Goal: Task Accomplishment & Management: Use online tool/utility

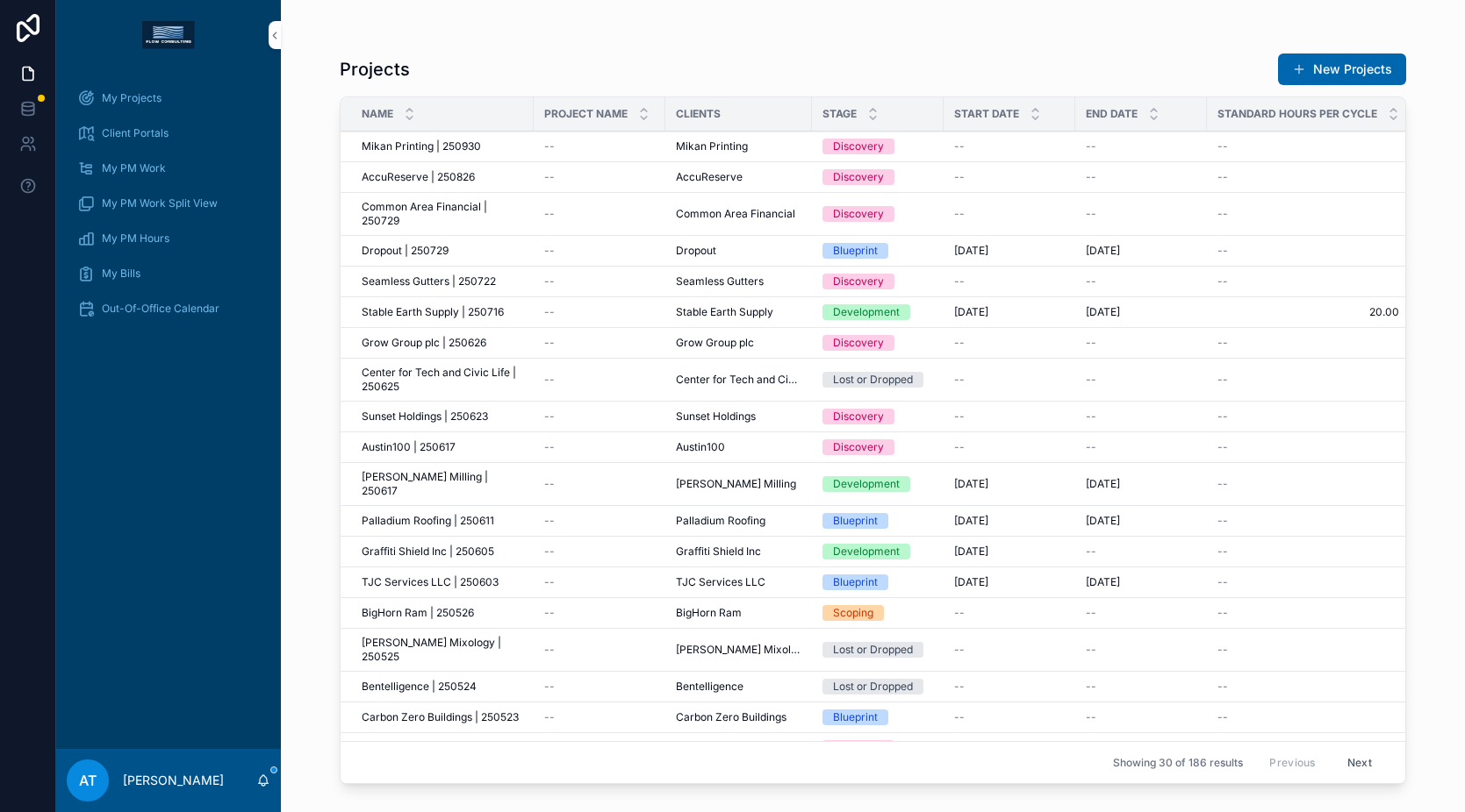
click at [167, 87] on div "My Projects" at bounding box center [168, 98] width 182 height 28
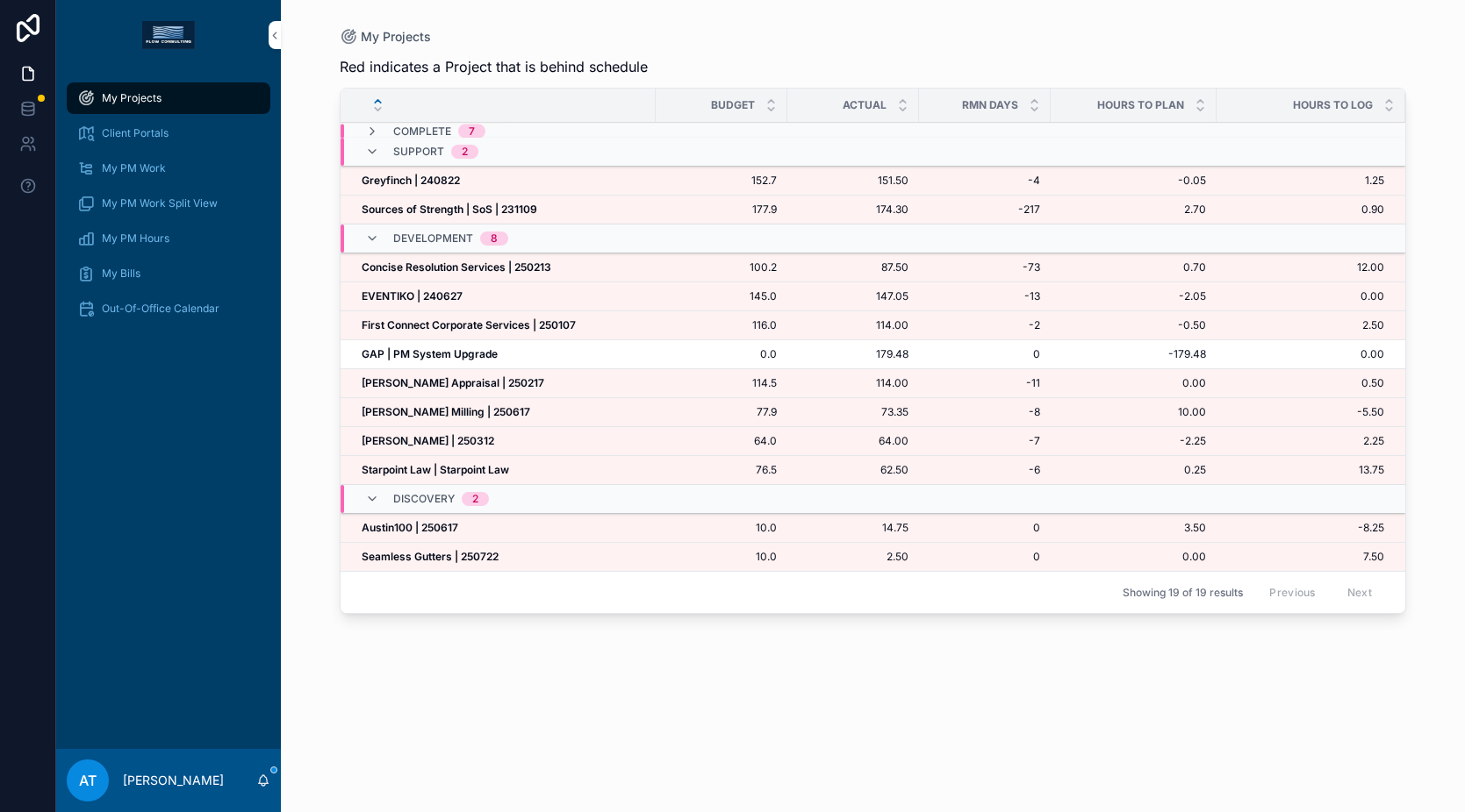
click at [478, 381] on strong "[PERSON_NAME] Appraisal | 250217" at bounding box center [452, 383] width 182 height 13
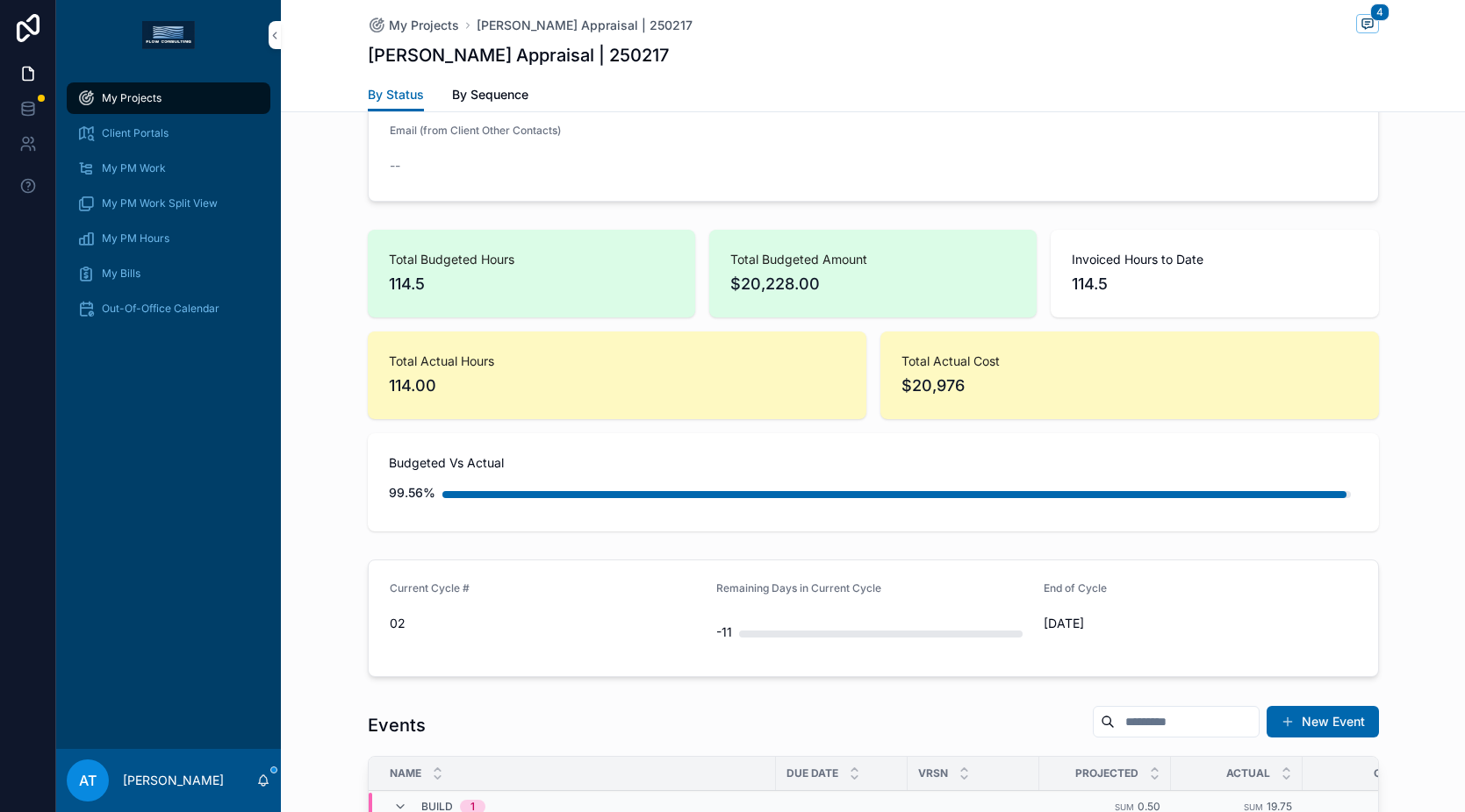
scroll to position [1344, 0]
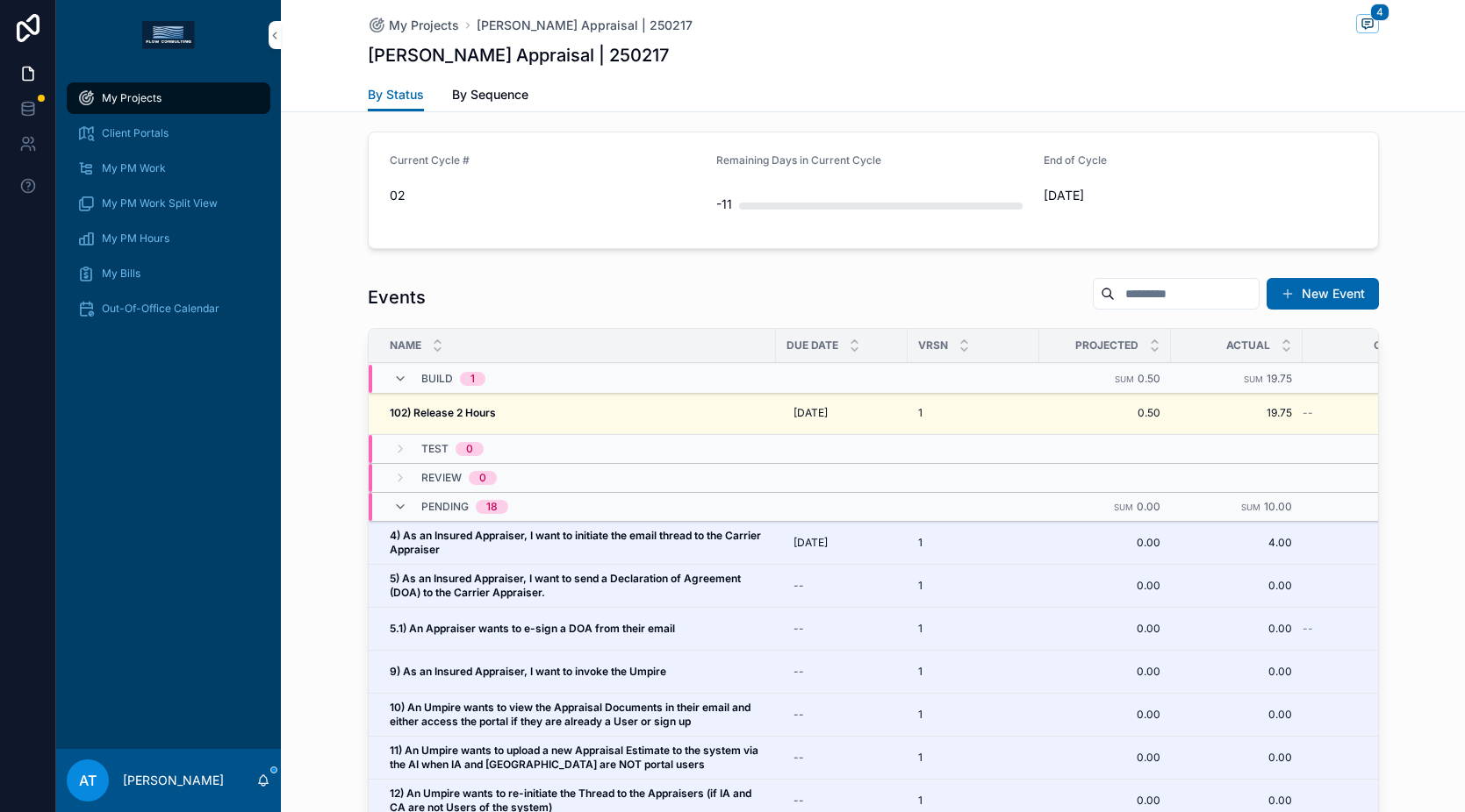
click at [515, 417] on div "102) Release 2 Hours 102) Release 2 Hours" at bounding box center [578, 412] width 376 height 14
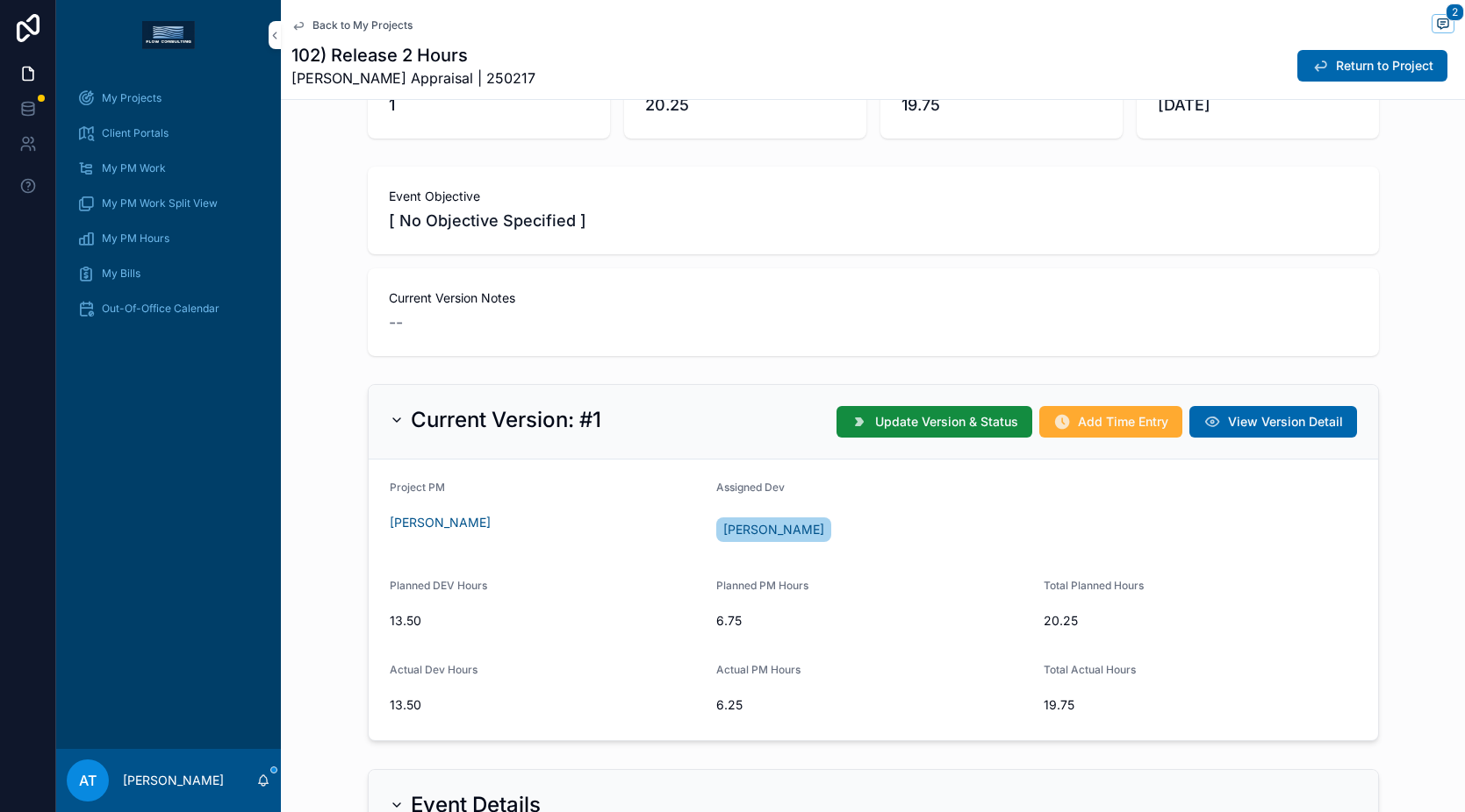
scroll to position [315, 0]
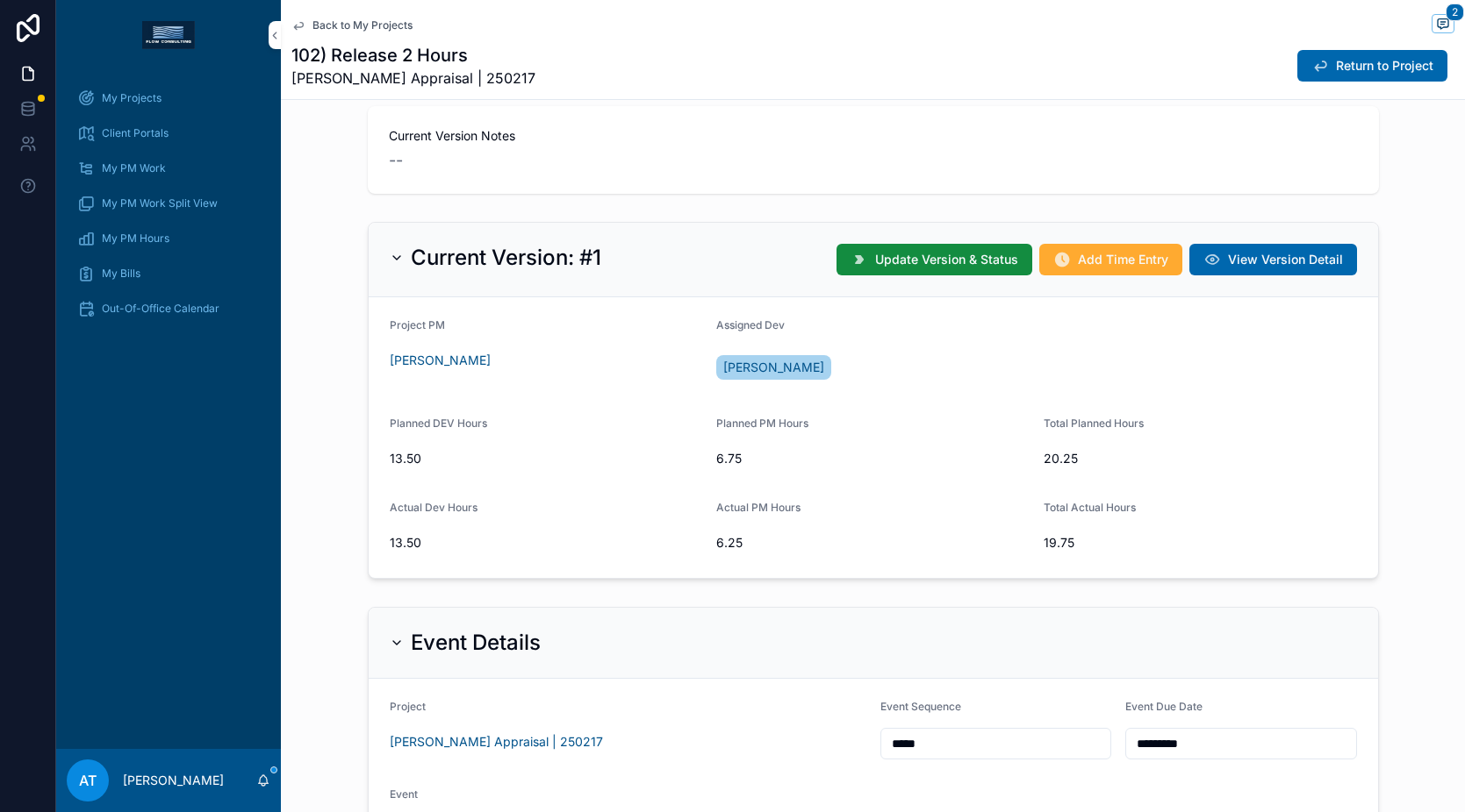
click at [1311, 64] on icon "scrollable content" at bounding box center [1319, 65] width 17 height 17
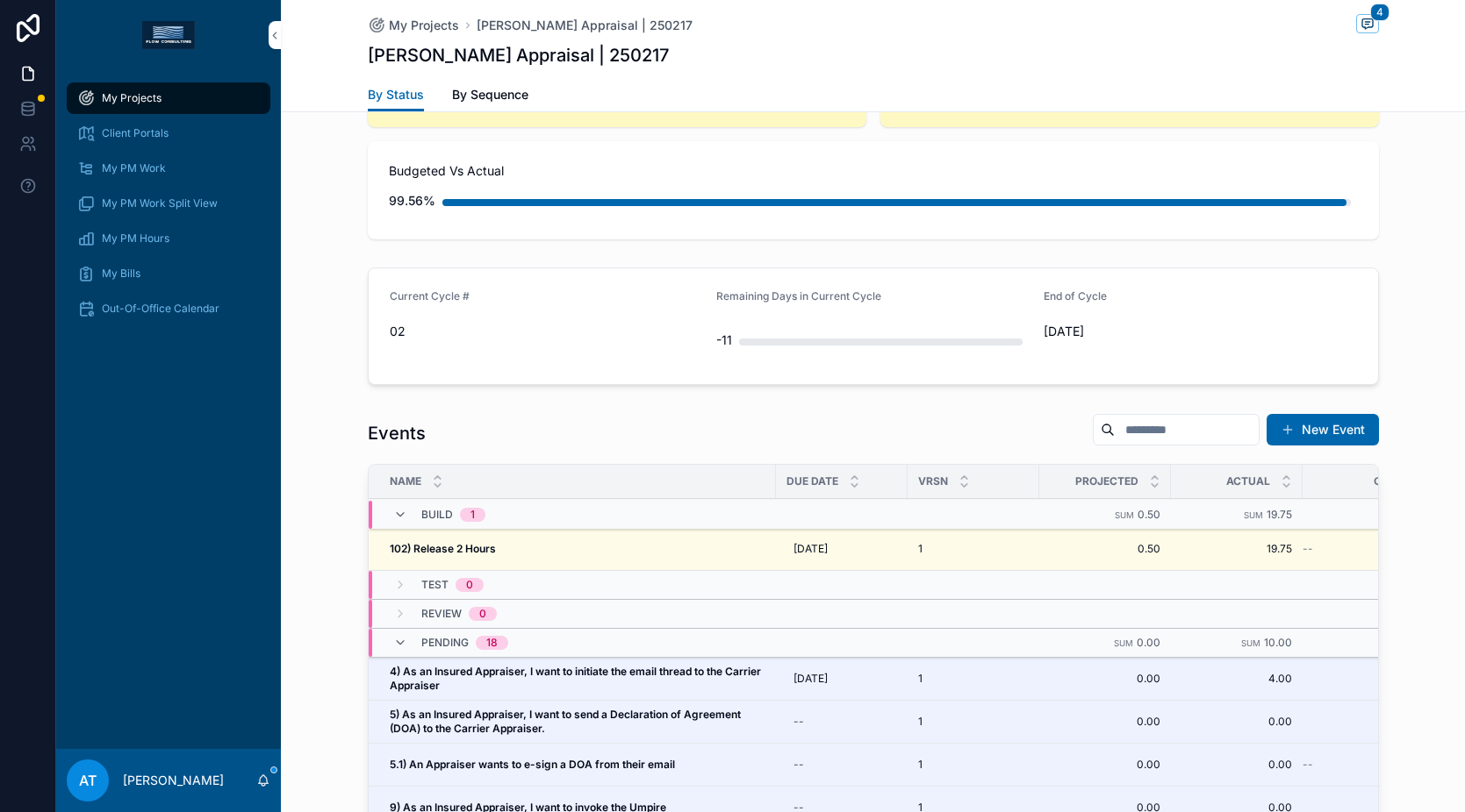
scroll to position [718, 0]
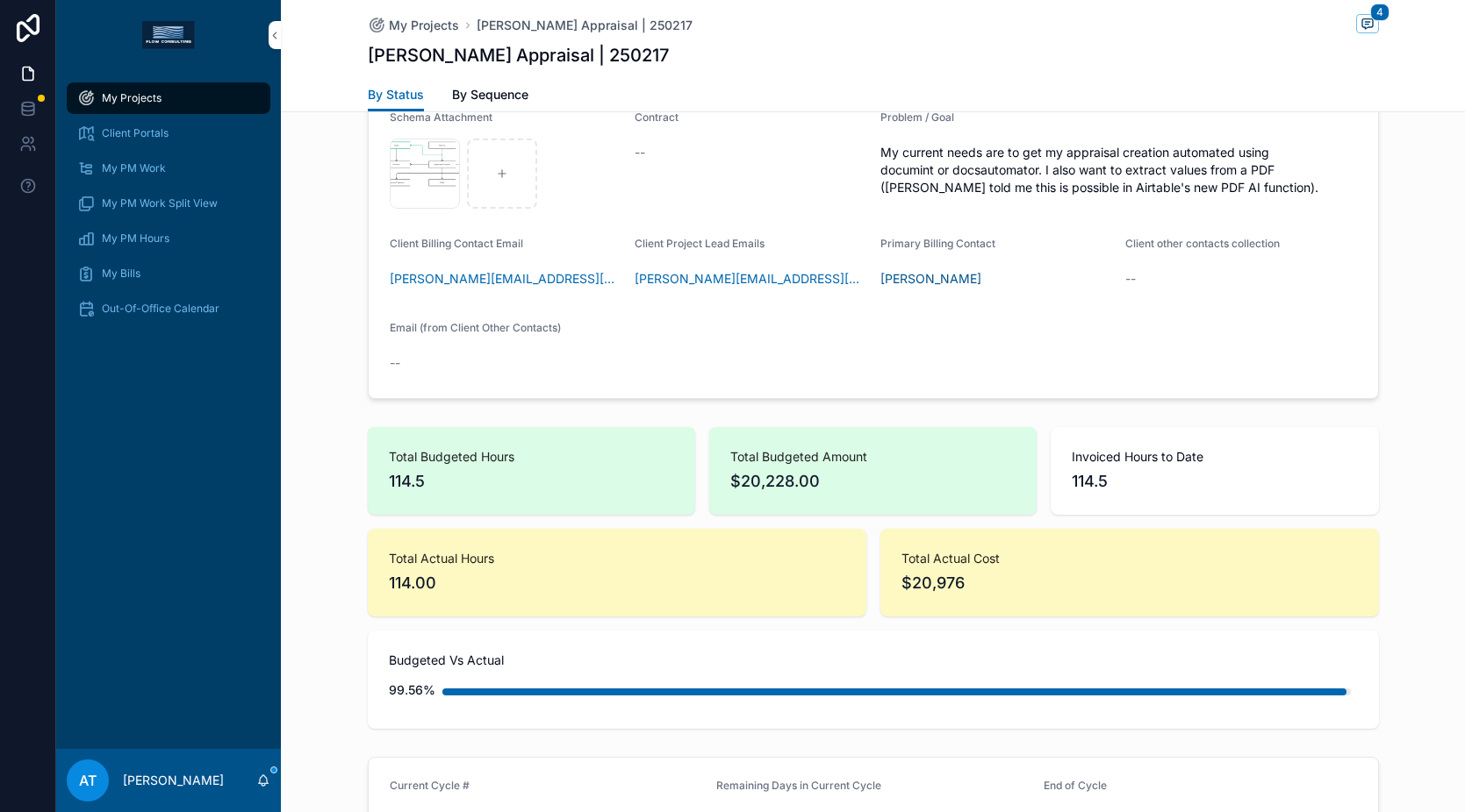
click at [178, 84] on div "My Projects" at bounding box center [168, 98] width 182 height 28
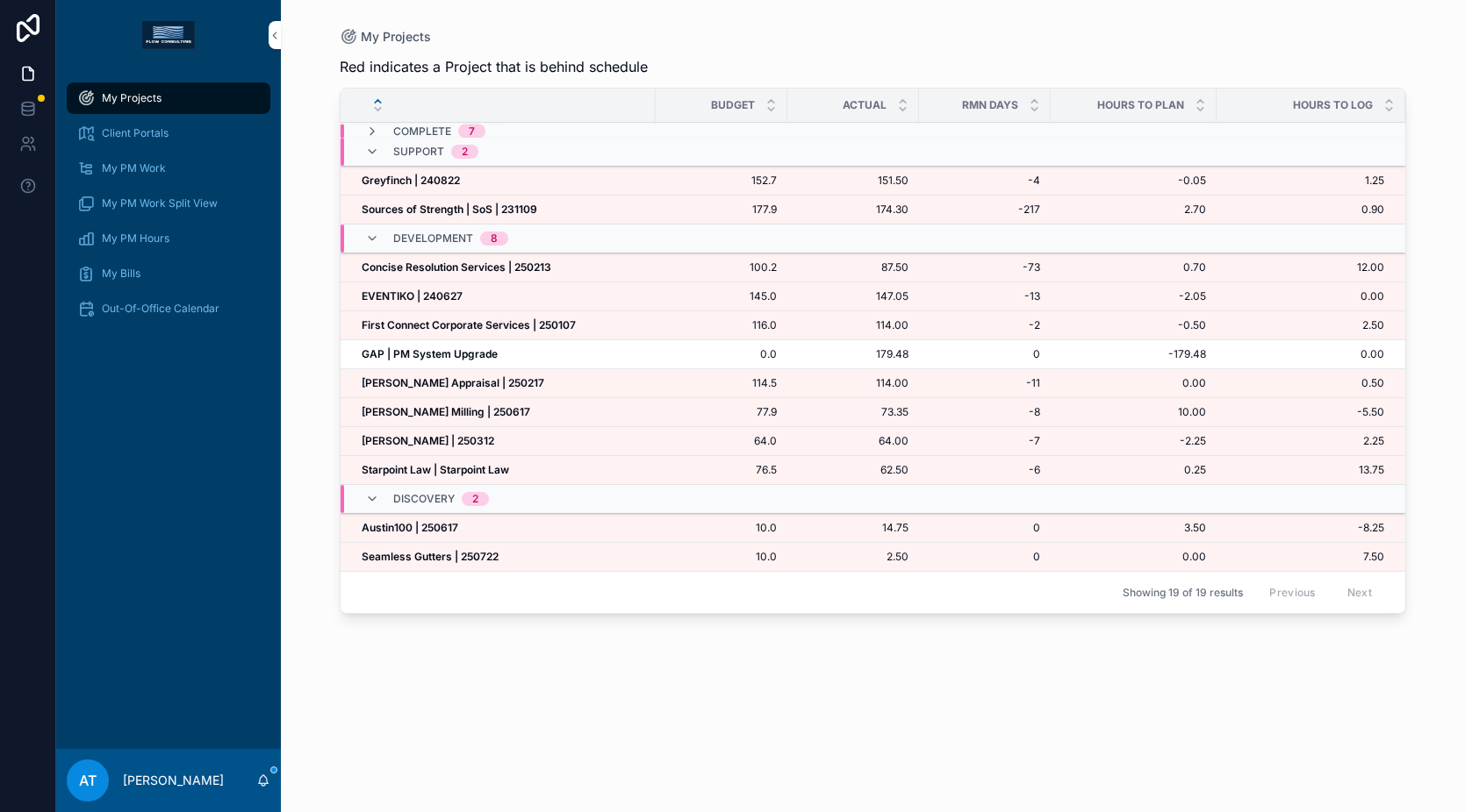
click at [451, 328] on strong "First Connect Corporate Services | 250107" at bounding box center [468, 324] width 215 height 13
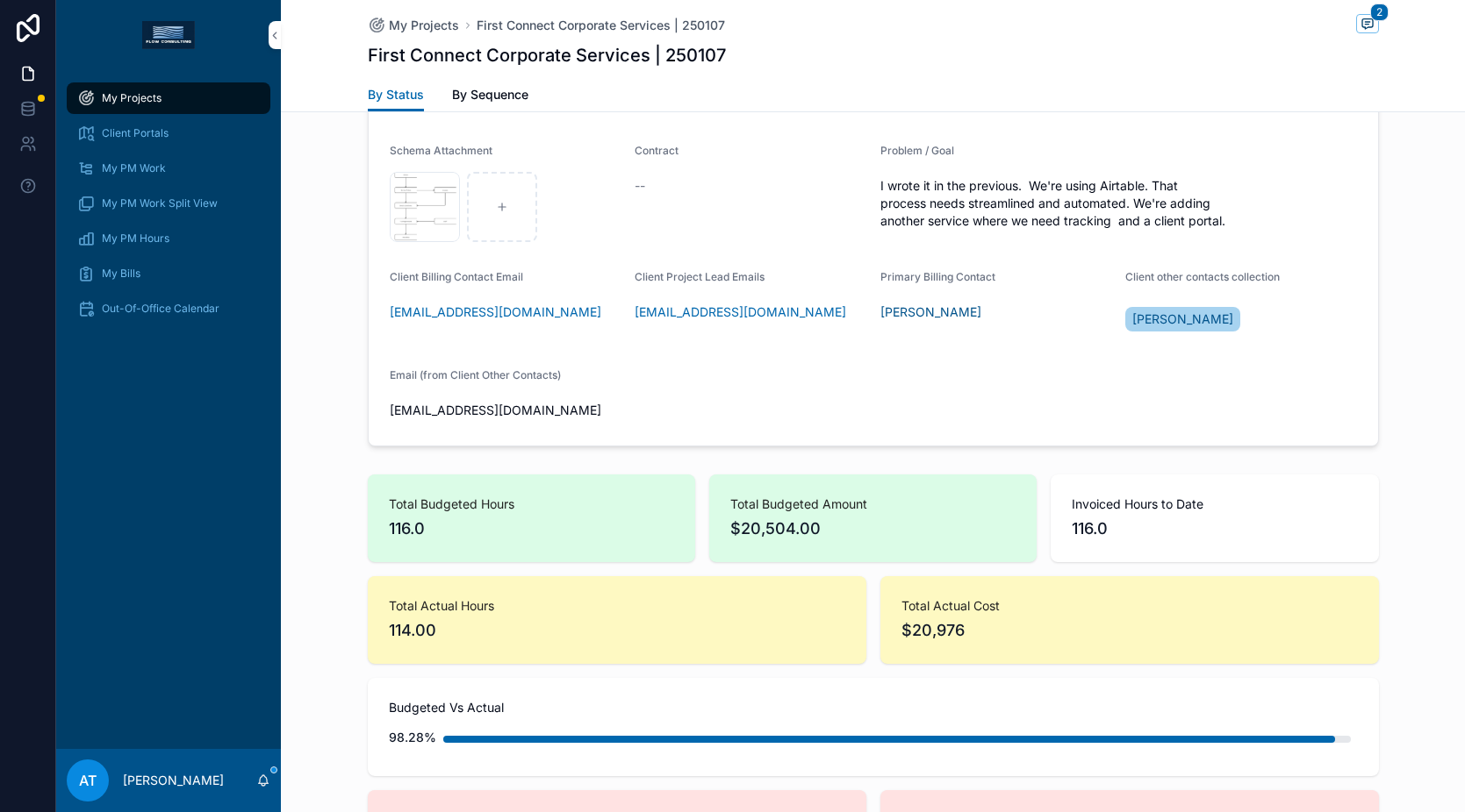
scroll to position [1364, 0]
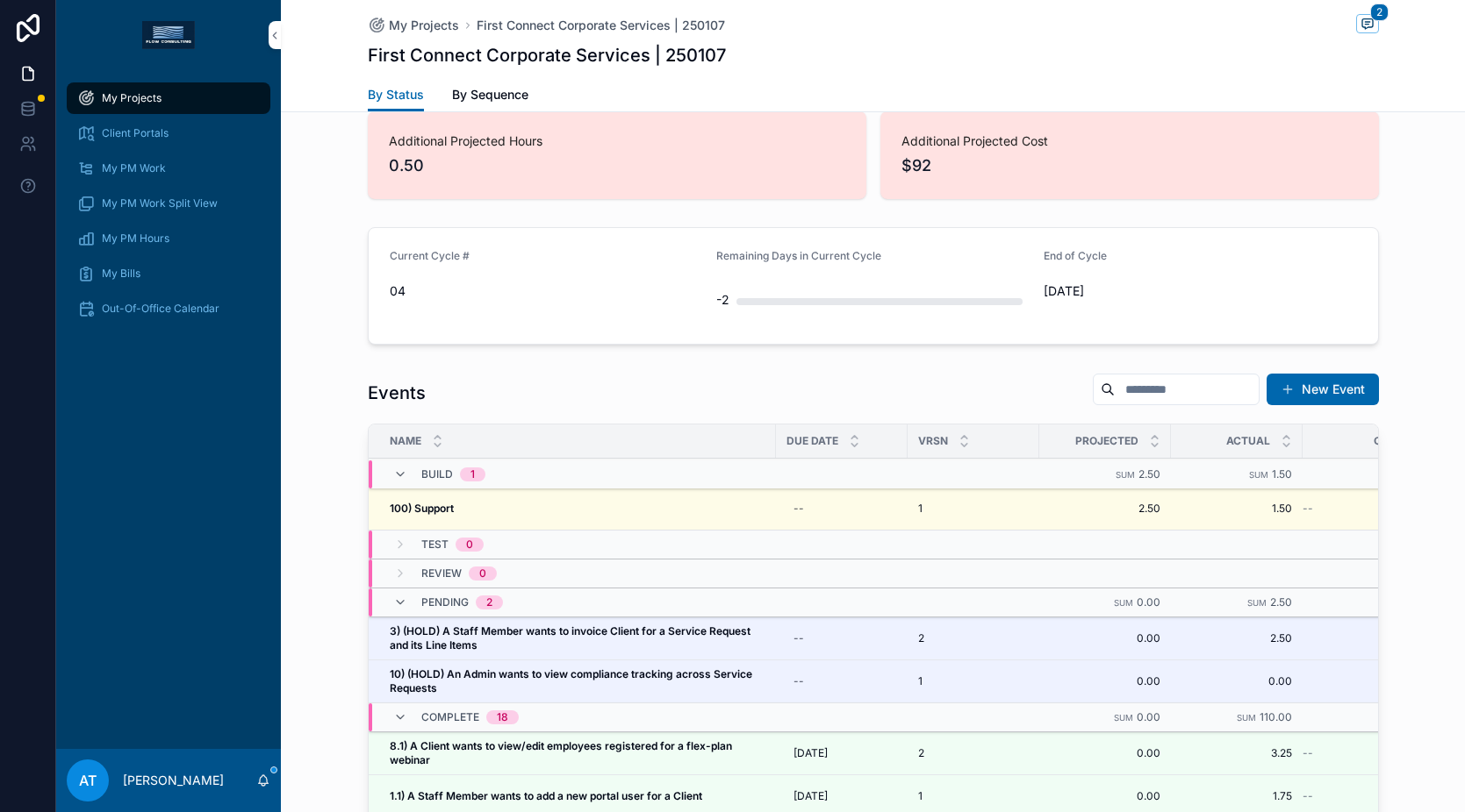
click at [695, 504] on div "100) Support 100) Support" at bounding box center [578, 509] width 376 height 14
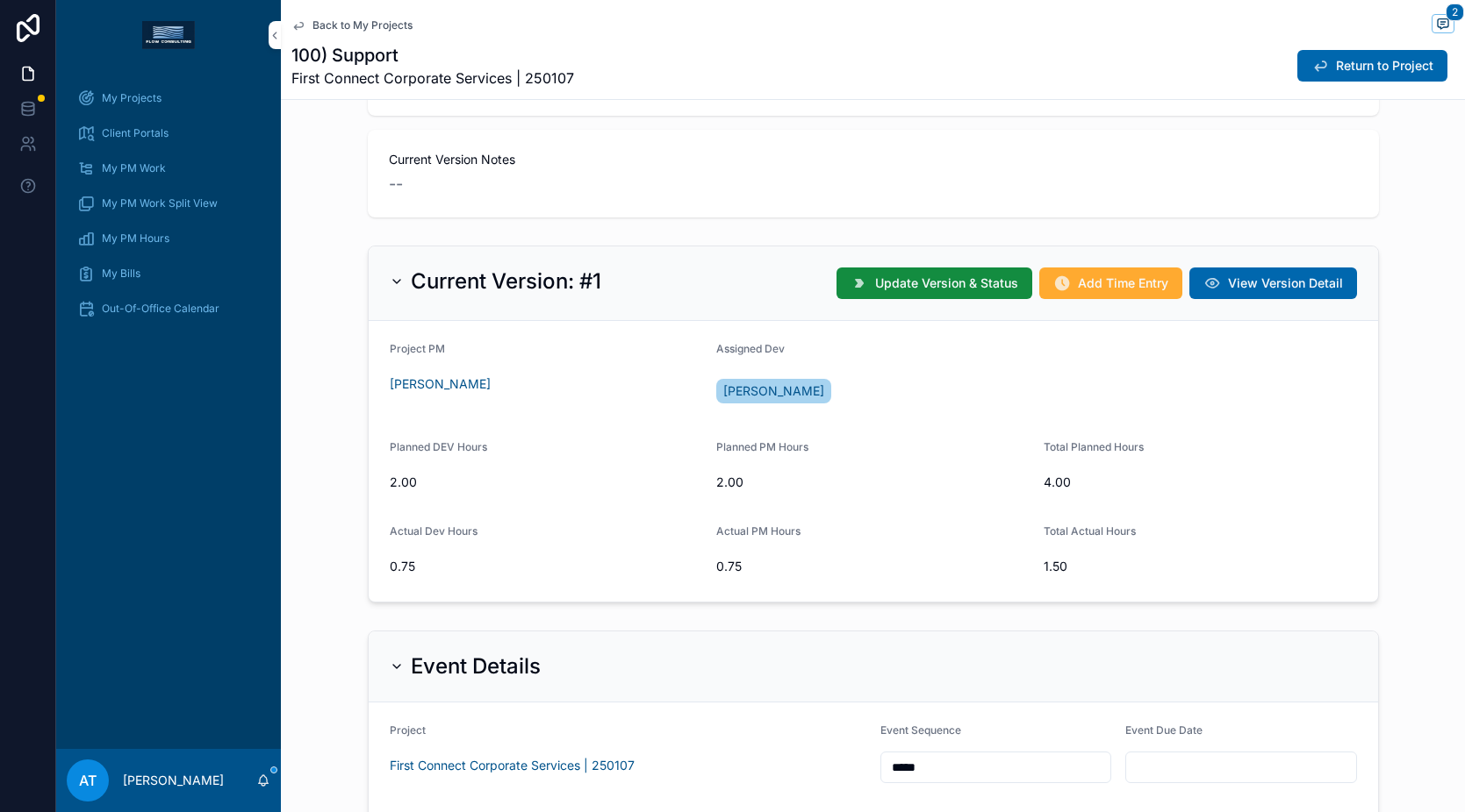
scroll to position [460, 0]
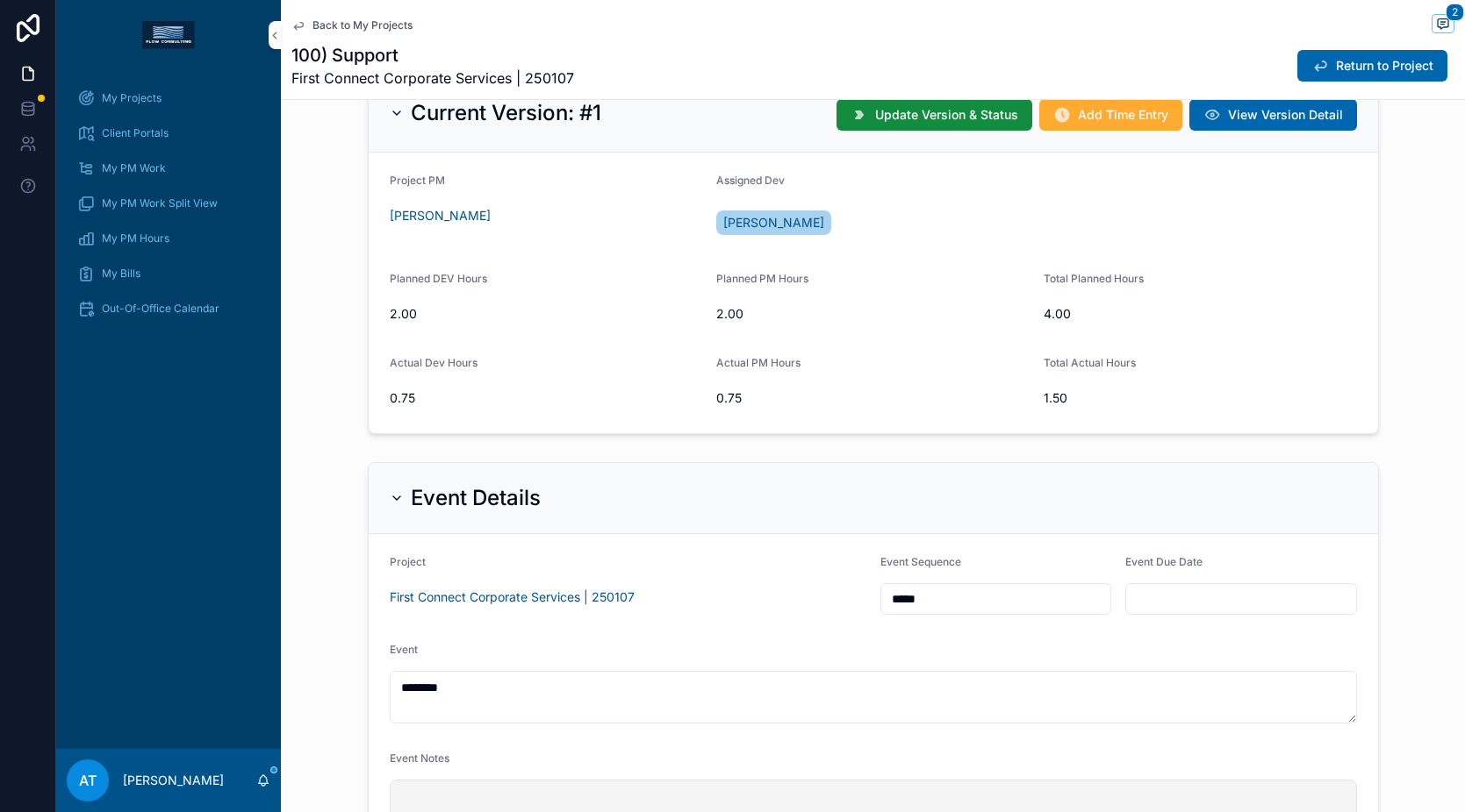
click at [1068, 125] on button "Add Time Entry" at bounding box center [1110, 115] width 143 height 31
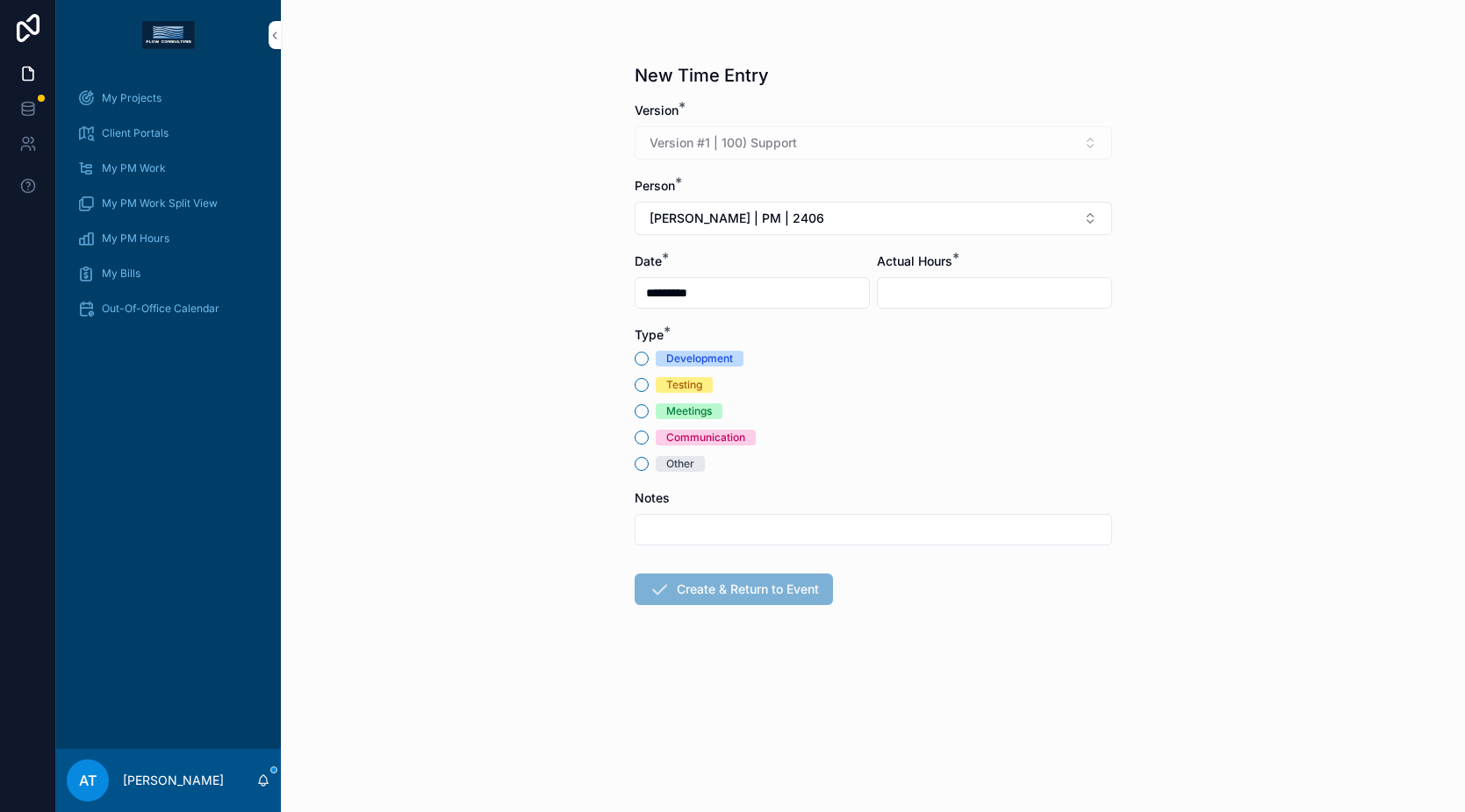
click at [681, 412] on div "Meetings" at bounding box center [689, 411] width 46 height 16
click at [648, 412] on button "Meetings" at bounding box center [641, 411] width 14 height 14
click at [755, 208] on button "[PERSON_NAME] | PM | 2406" at bounding box center [873, 218] width 478 height 33
click at [790, 309] on span "[PERSON_NAME] | PM | 2508" at bounding box center [845, 317] width 174 height 17
click at [950, 293] on input "scrollable content" at bounding box center [994, 292] width 234 height 25
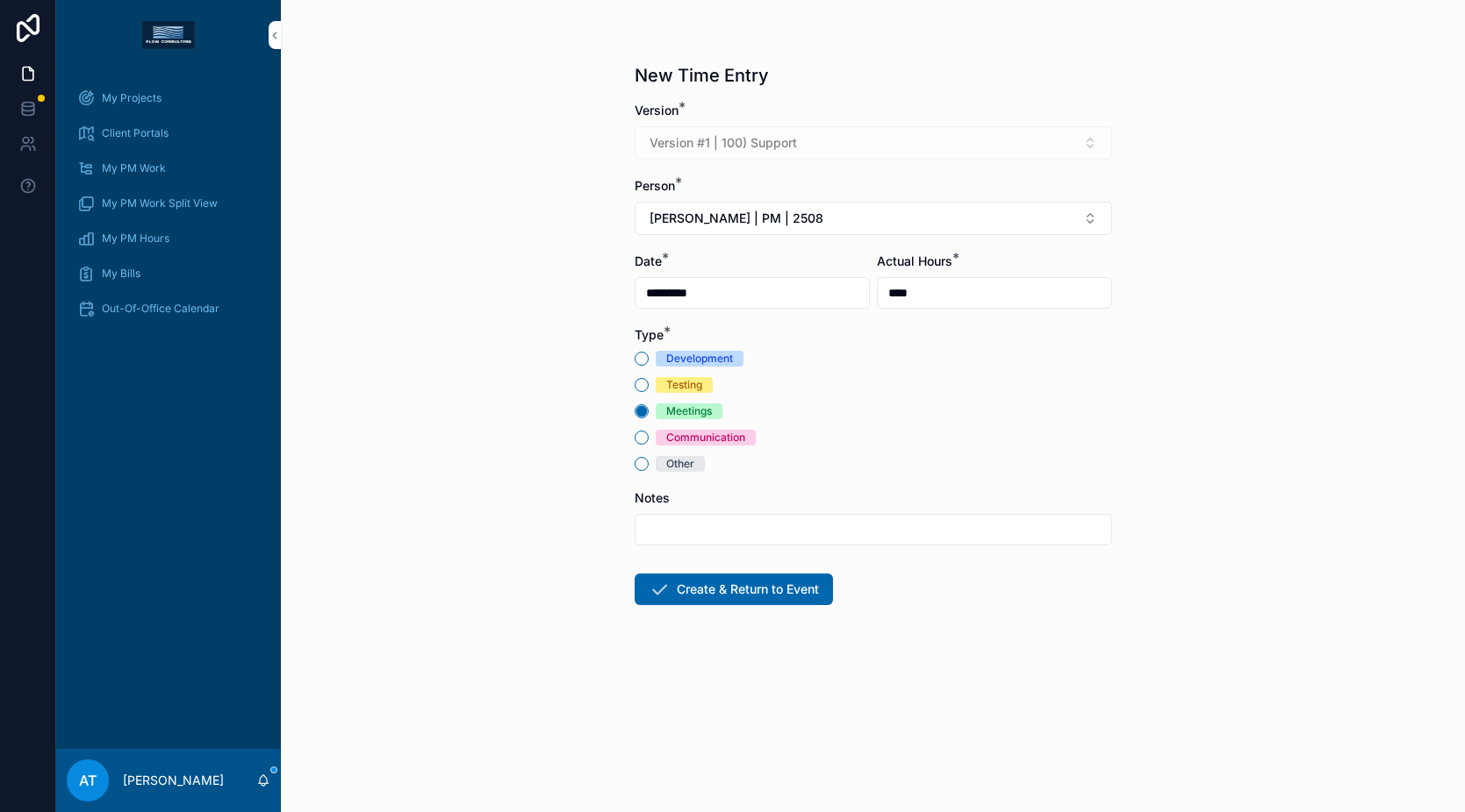
type input "****"
click at [712, 595] on button "Create & Return to Event" at bounding box center [733, 589] width 198 height 31
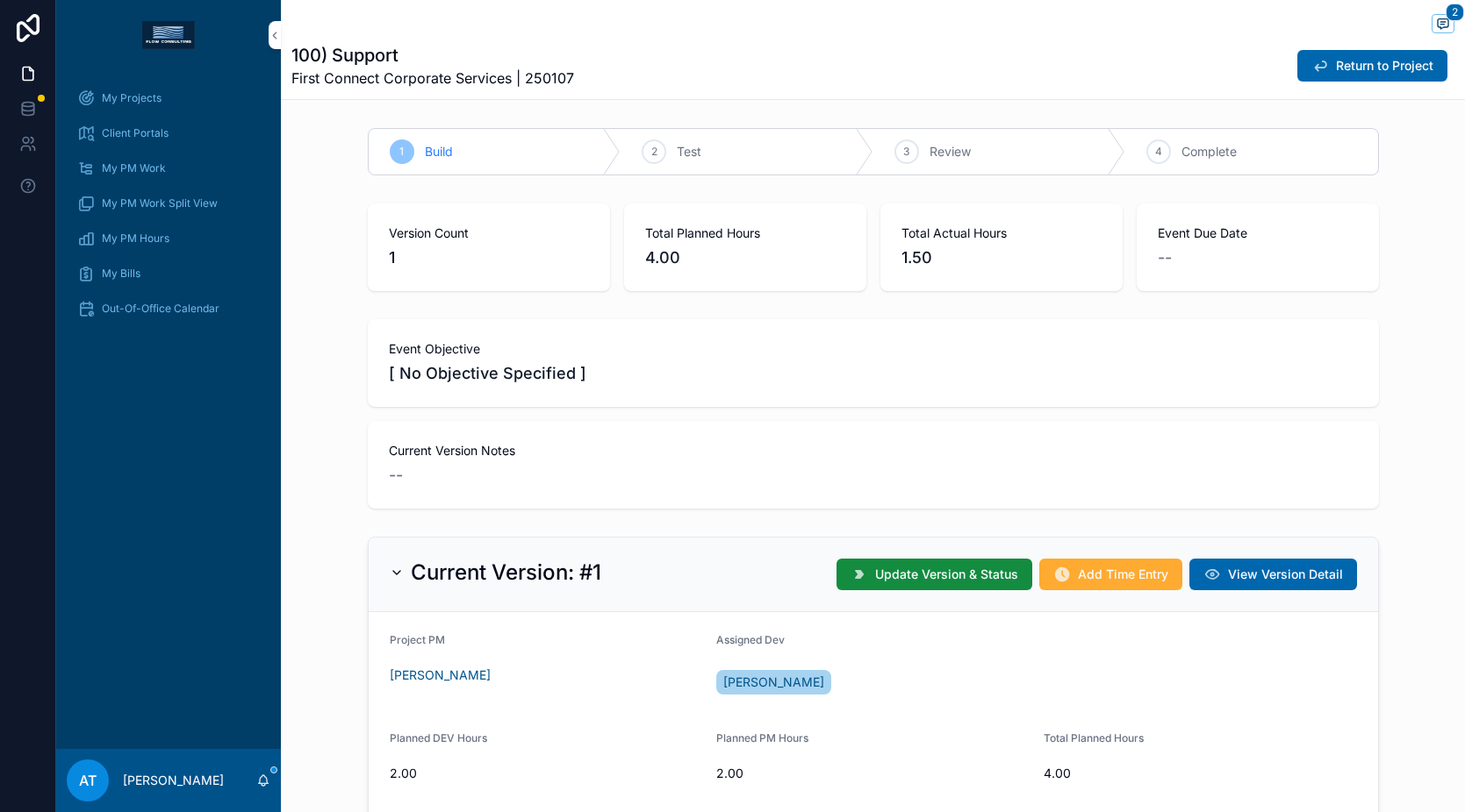
click at [135, 97] on span "My Projects" at bounding box center [131, 98] width 60 height 14
